Goal: Find specific page/section: Find specific page/section

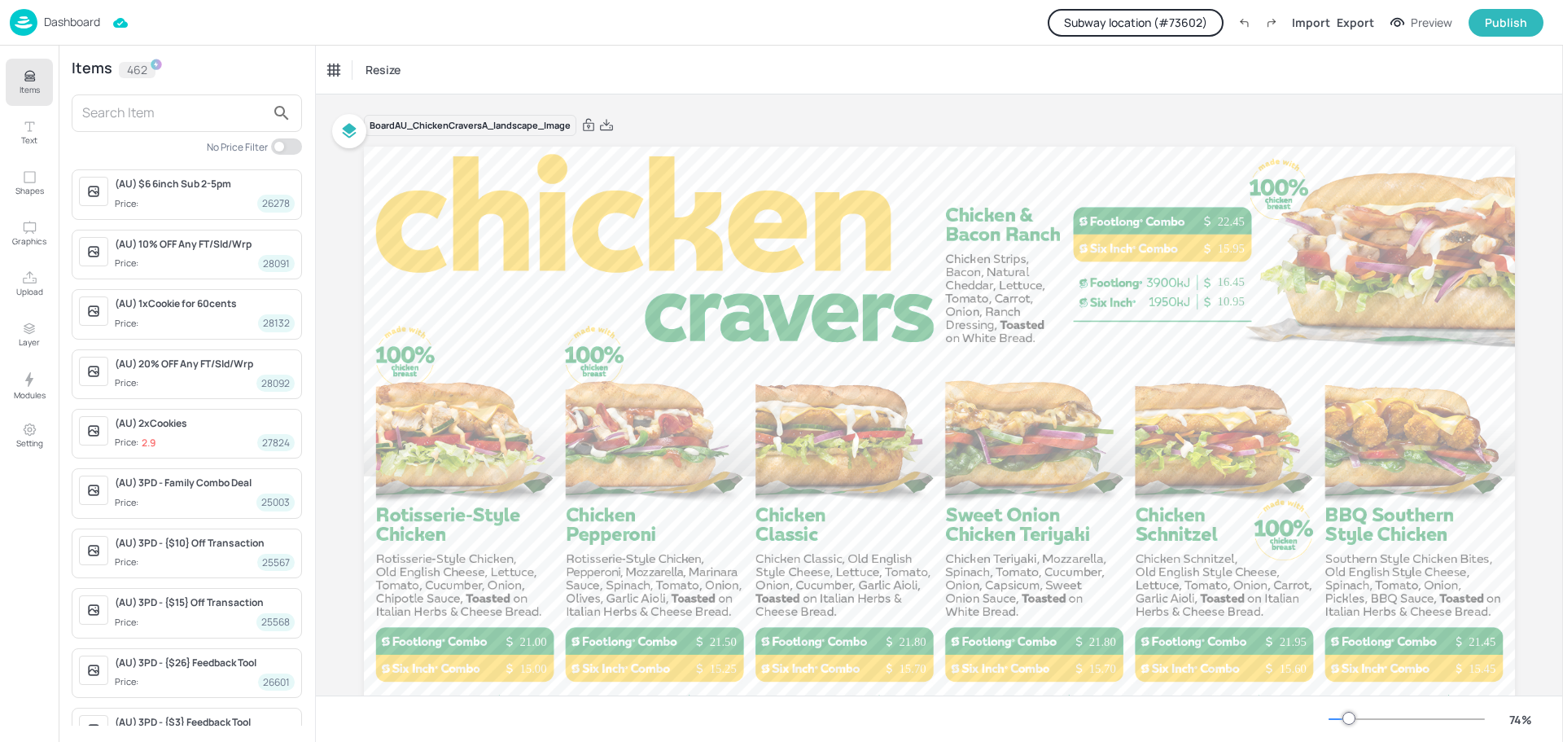
click at [182, 108] on input "text" at bounding box center [173, 113] width 183 height 26
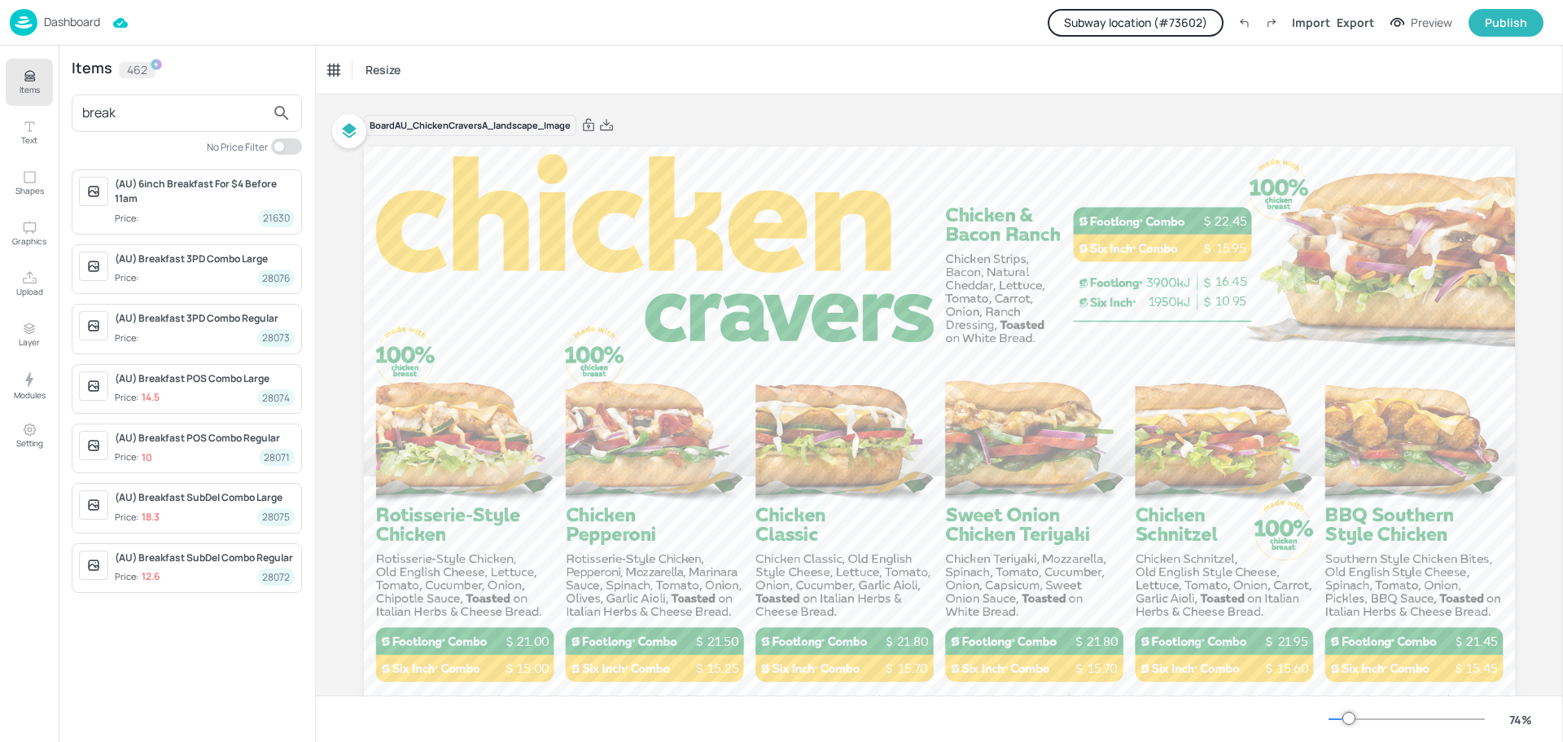
type input "break"
click at [71, 30] on div "Dashboard" at bounding box center [55, 22] width 90 height 27
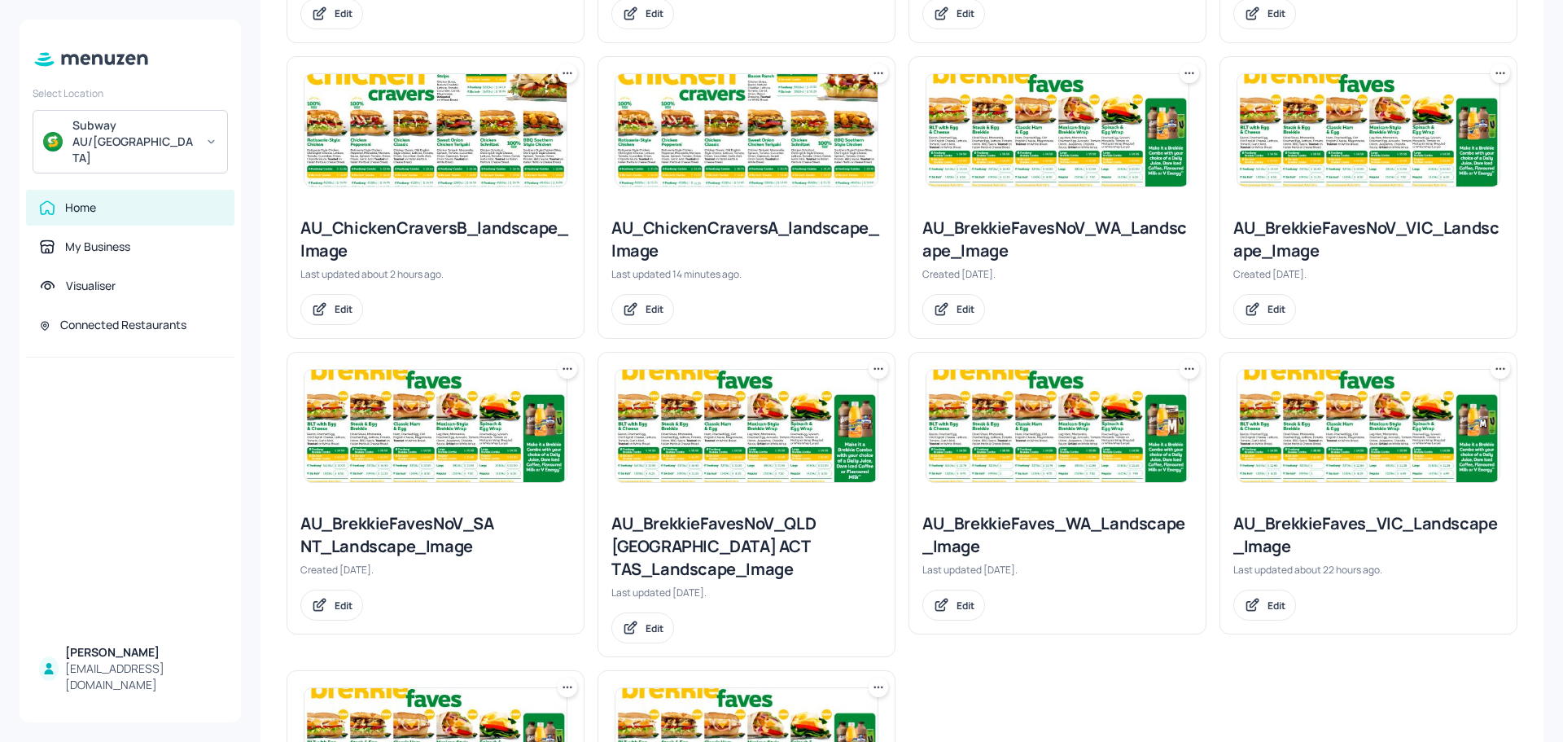
scroll to position [1226, 0]
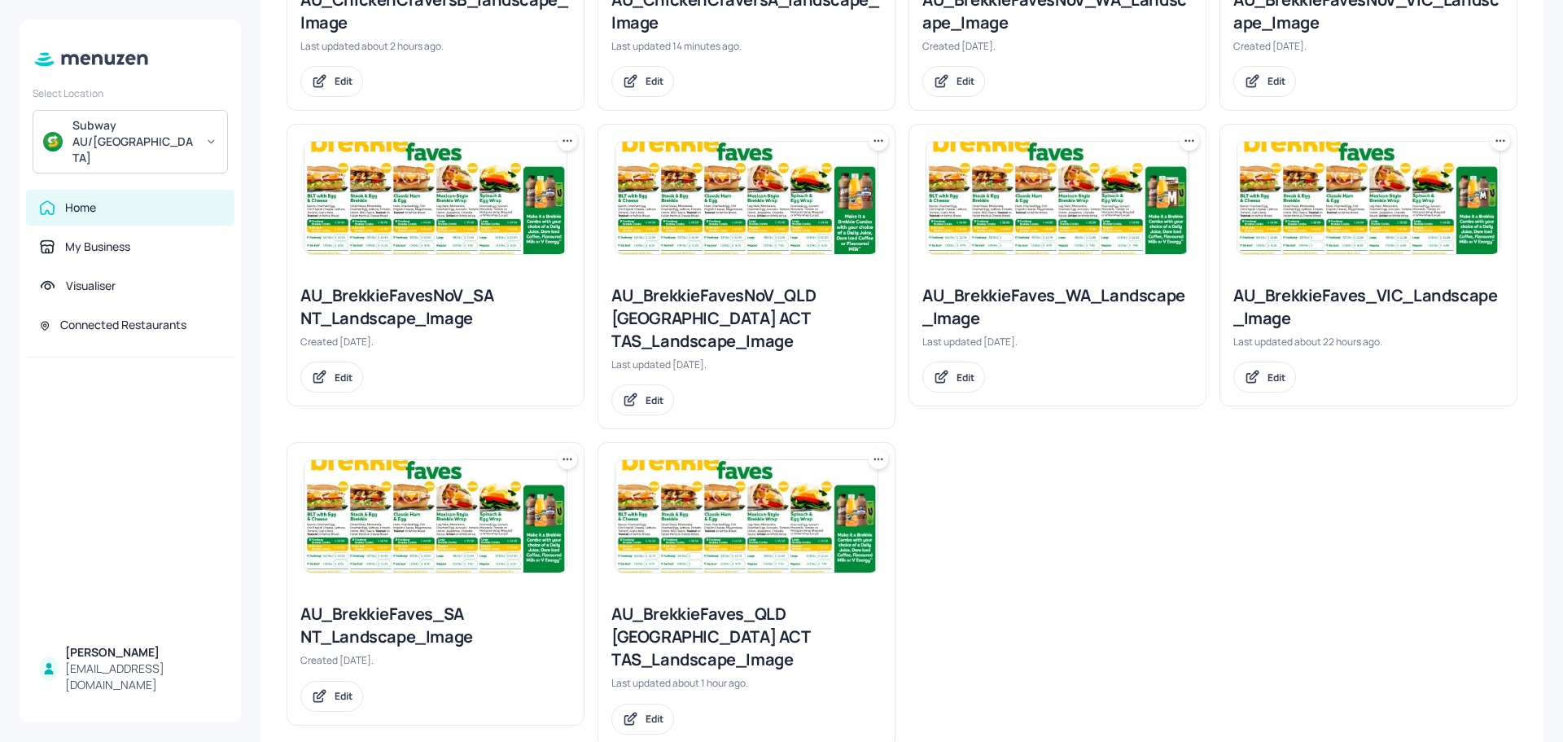
click at [1314, 218] on img at bounding box center [1369, 198] width 262 height 112
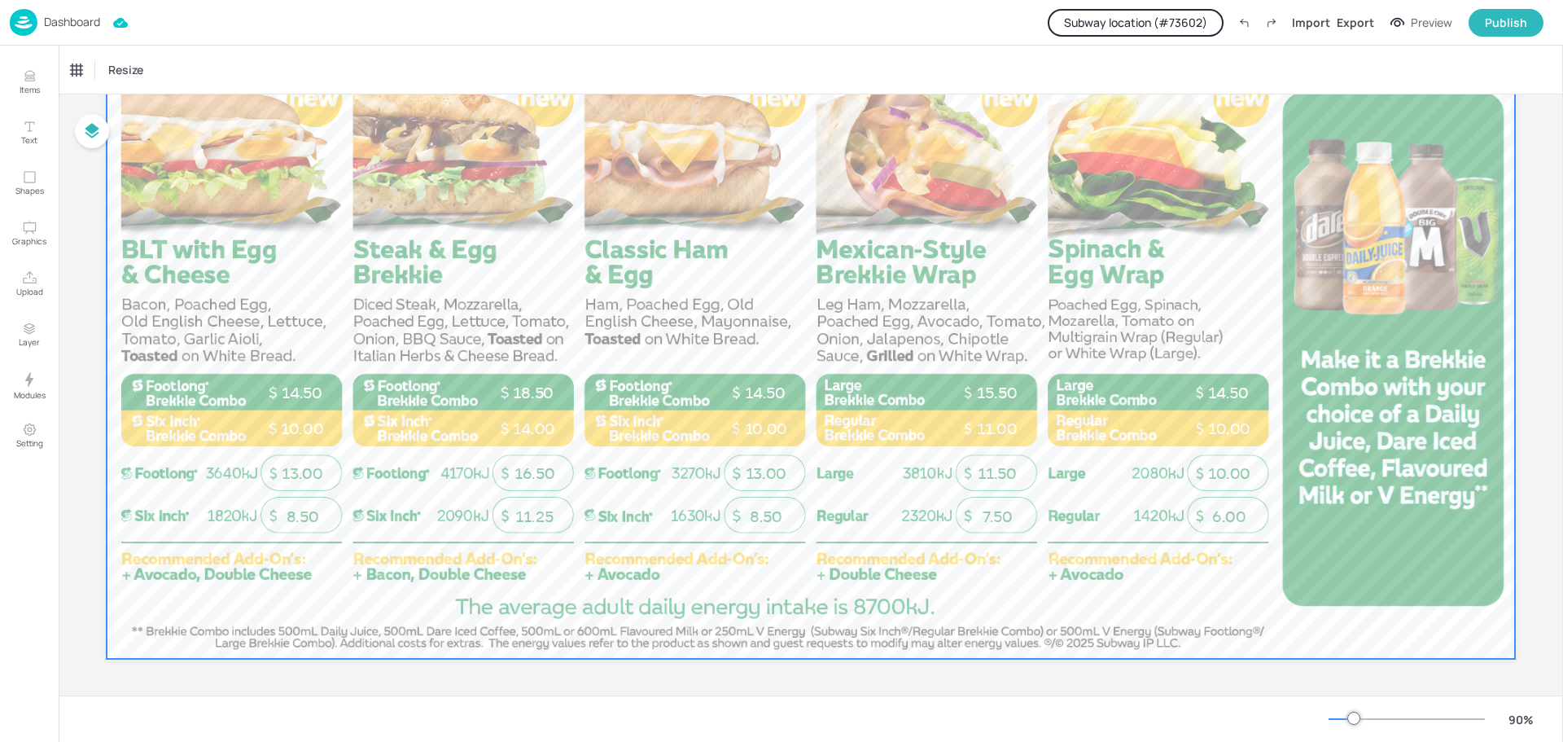
scroll to position [284, 0]
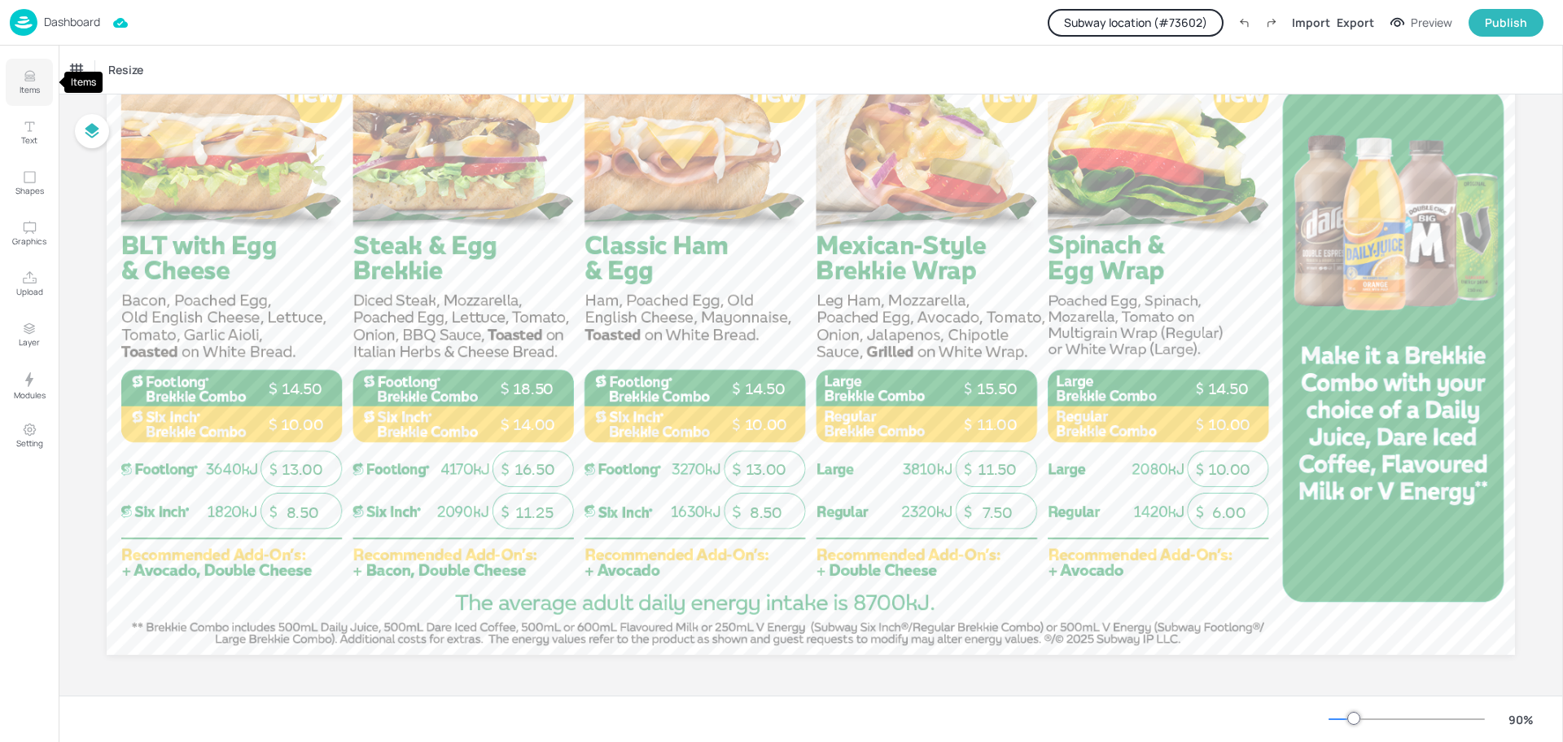
click at [37, 87] on p "Items" at bounding box center [30, 89] width 20 height 11
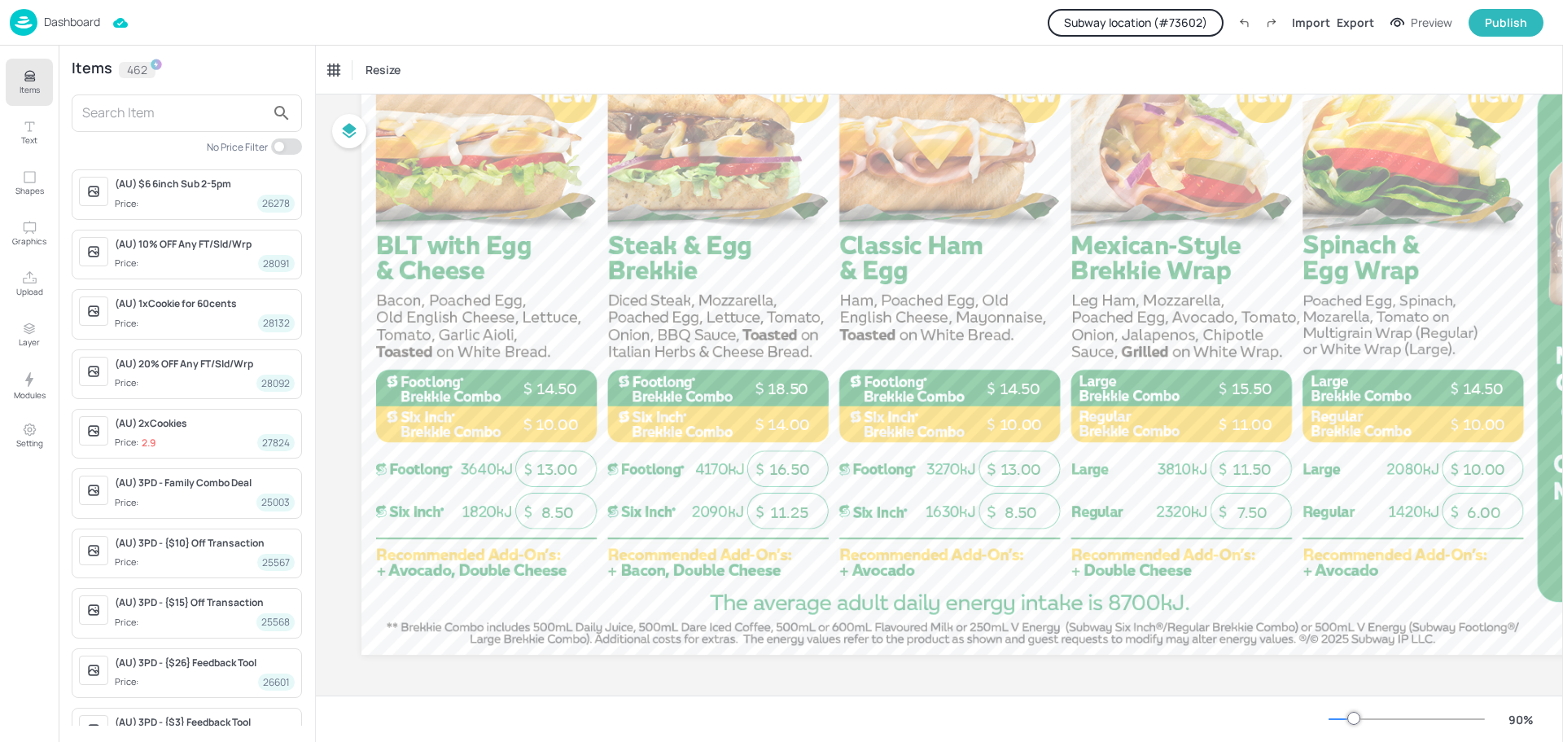
click at [199, 109] on input "text" at bounding box center [173, 113] width 183 height 26
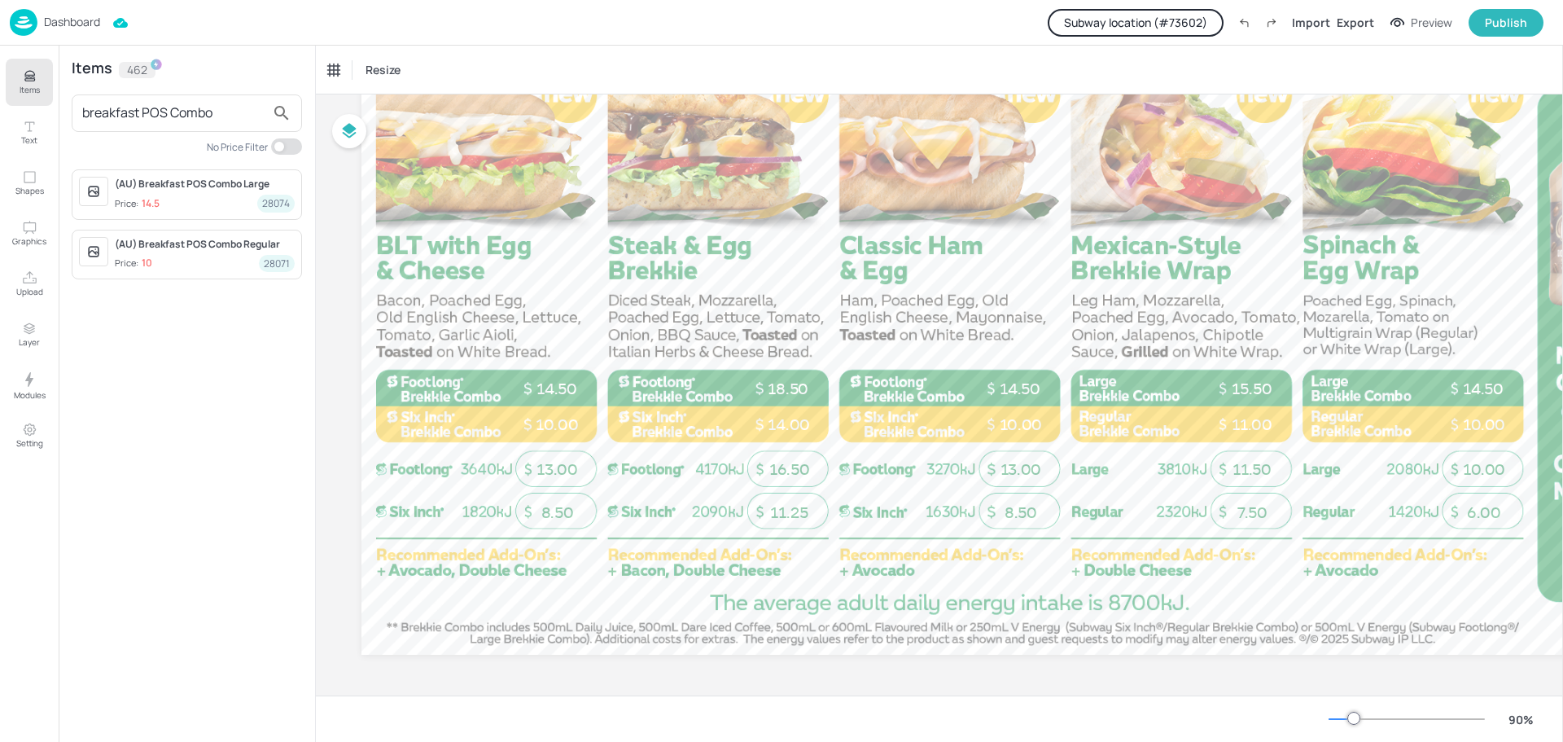
type input "breakfast POS Combo"
drag, startPoint x: 230, startPoint y: 110, endPoint x: -7, endPoint y: 108, distance: 237.0
click at [0, 108] on html "Dashboard Subway location (# 73602 ) Import Export Preview Publish Items Text S…" at bounding box center [781, 371] width 1563 height 742
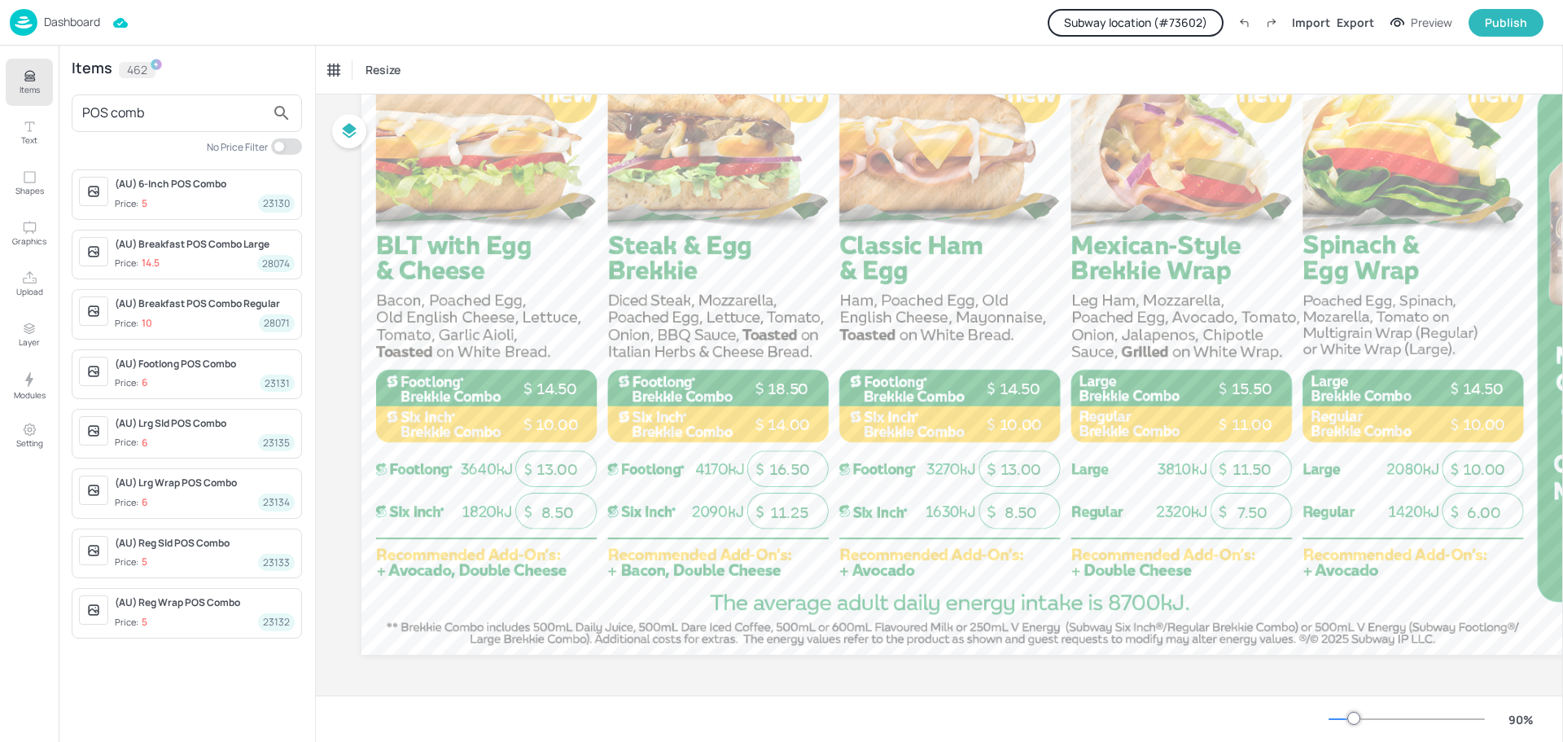
type input "POS comb"
